Goal: Navigation & Orientation: Find specific page/section

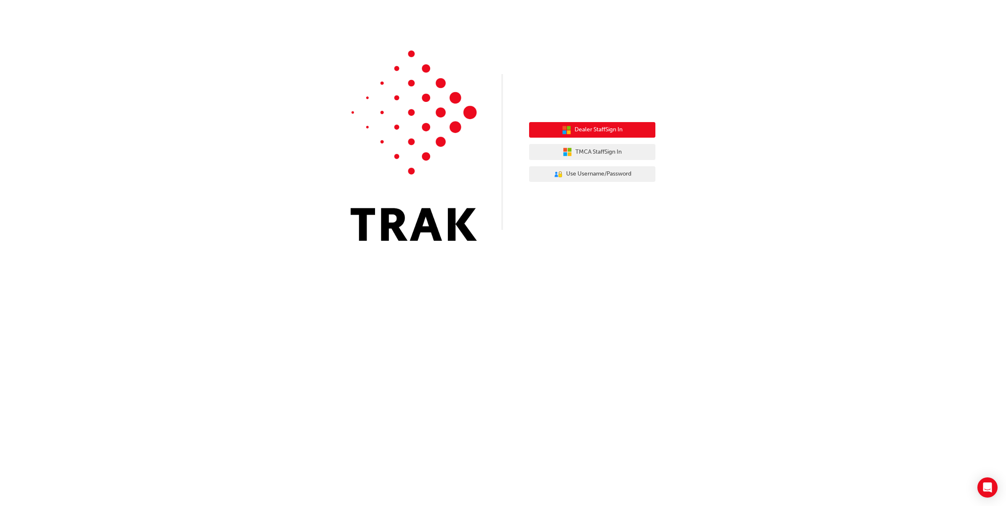
click at [596, 132] on span "Dealer Staff Sign In" at bounding box center [598, 130] width 48 height 10
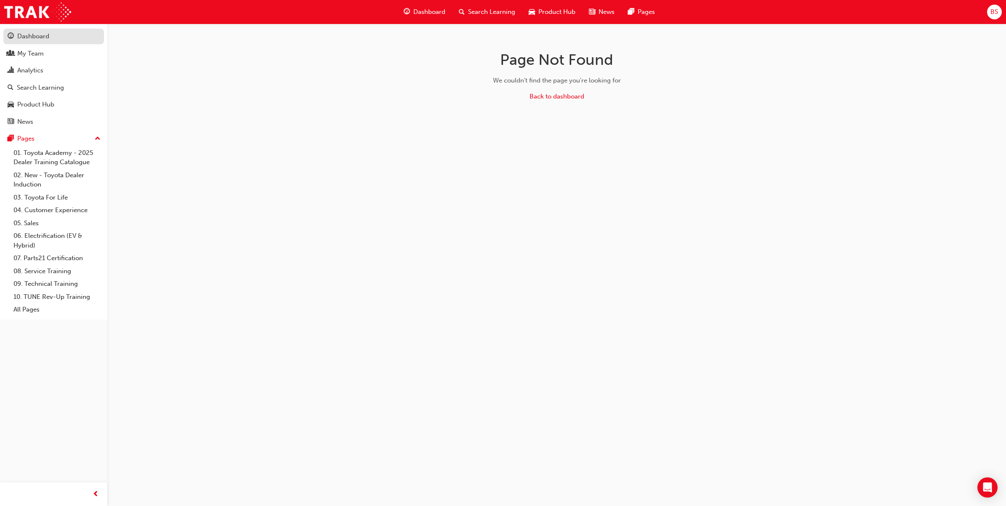
click at [31, 36] on div "Dashboard" at bounding box center [33, 37] width 32 height 10
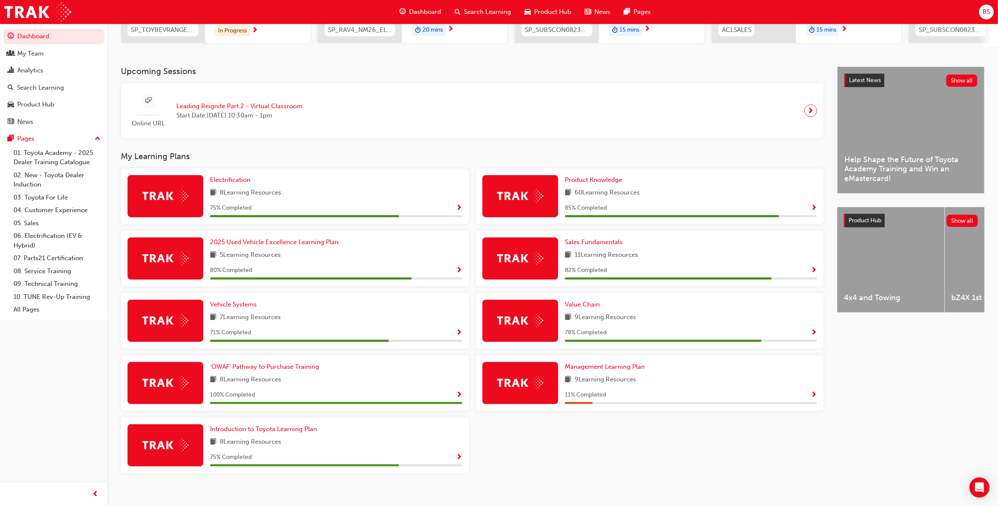
scroll to position [159, 0]
